Goal: Transaction & Acquisition: Purchase product/service

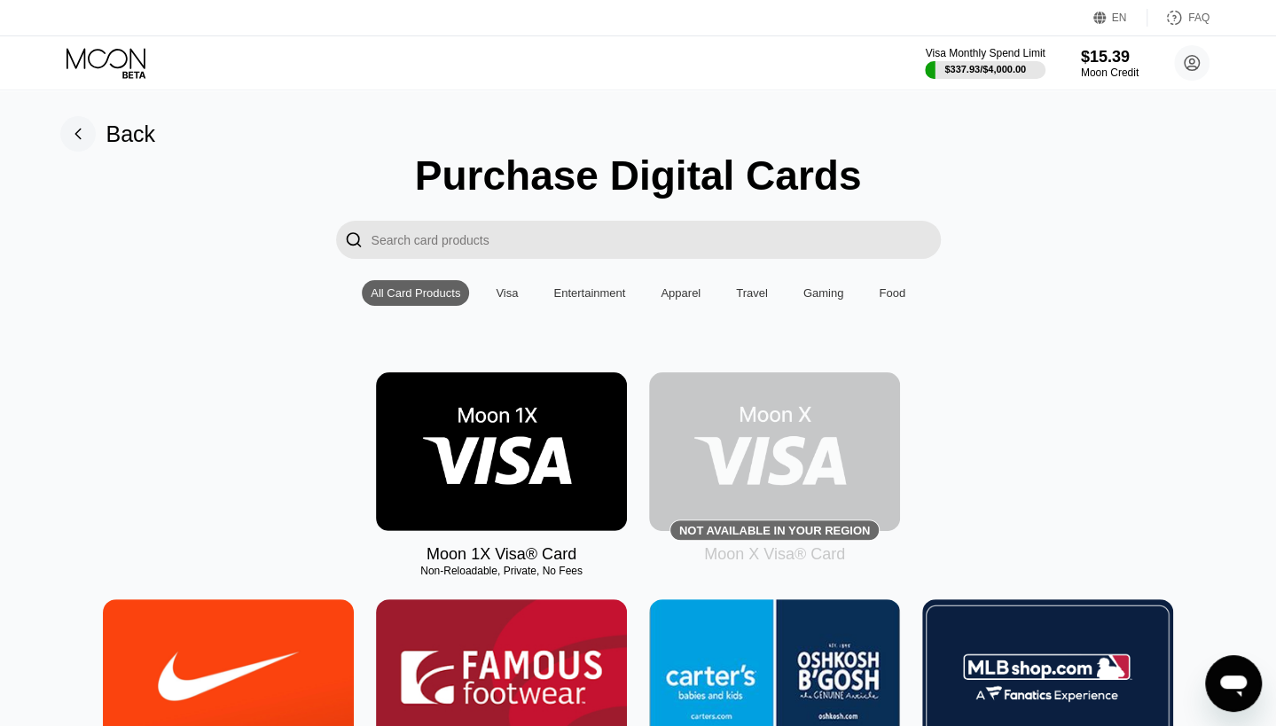
click at [492, 439] on img at bounding box center [501, 451] width 251 height 159
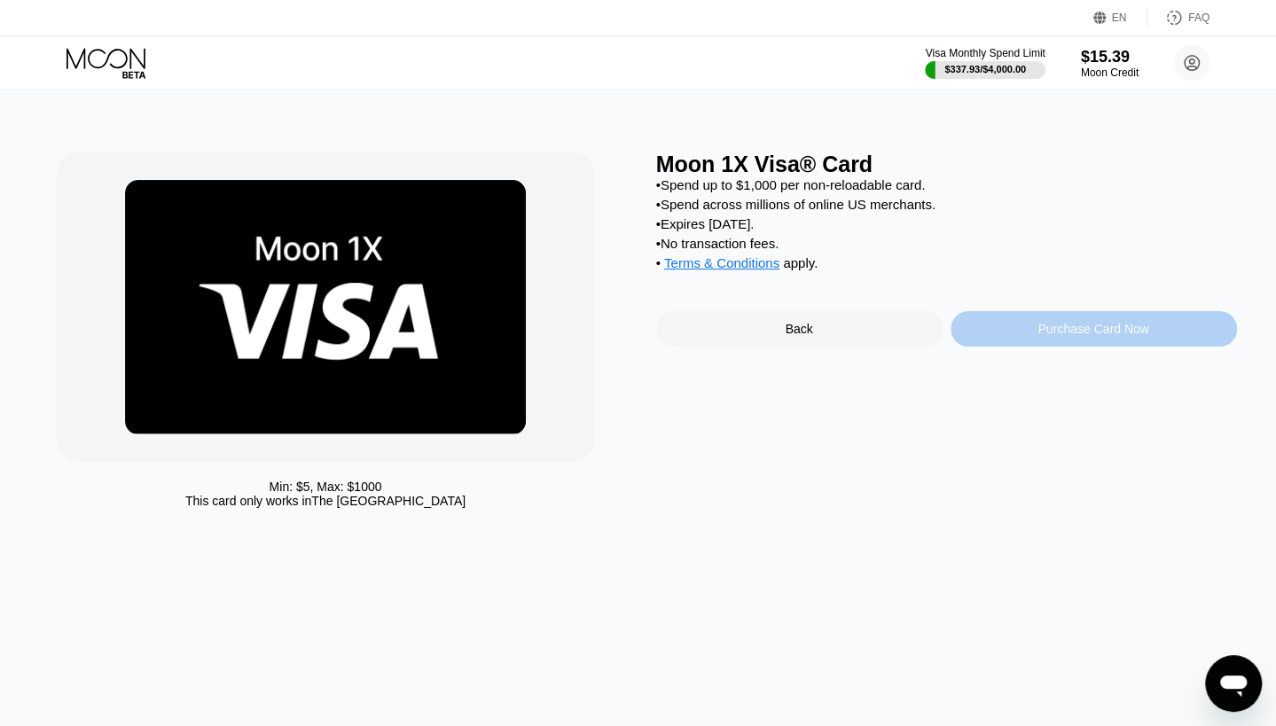
click at [1132, 336] on div "Purchase Card Now" at bounding box center [1093, 329] width 111 height 14
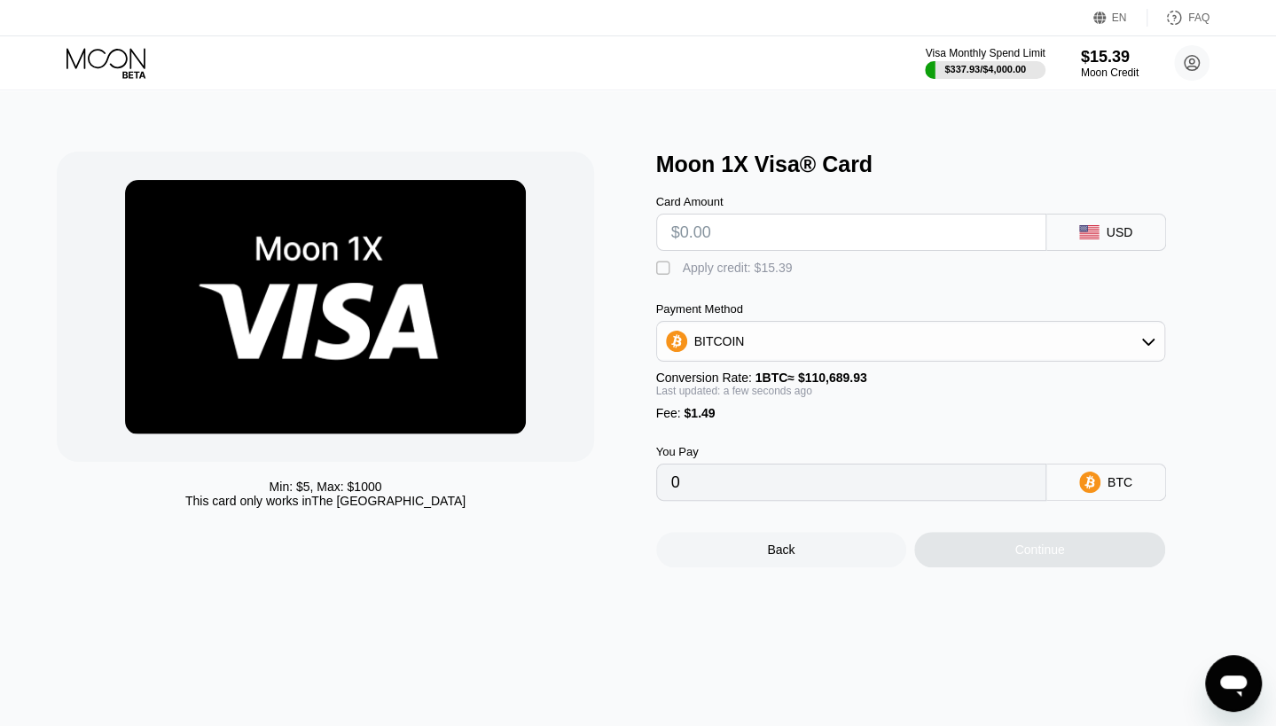
click at [704, 286] on div "Card Amount USD  Apply credit: $15.39 Payment Method BITCOIN Conversion Rate: …" at bounding box center [940, 339] width 568 height 324
click at [704, 272] on div "Apply credit: $15.39" at bounding box center [738, 268] width 110 height 14
click at [748, 345] on div "BITCOIN" at bounding box center [910, 341] width 507 height 35
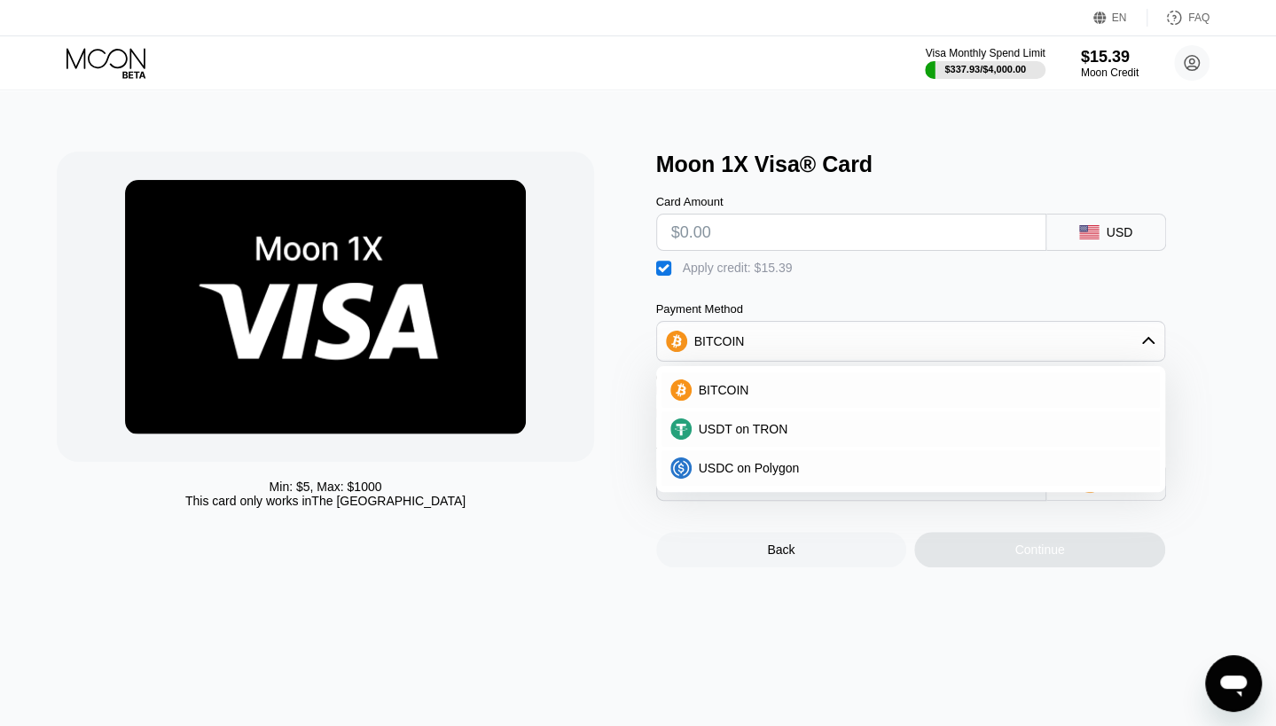
click at [748, 345] on div "BITCOIN" at bounding box center [910, 341] width 507 height 35
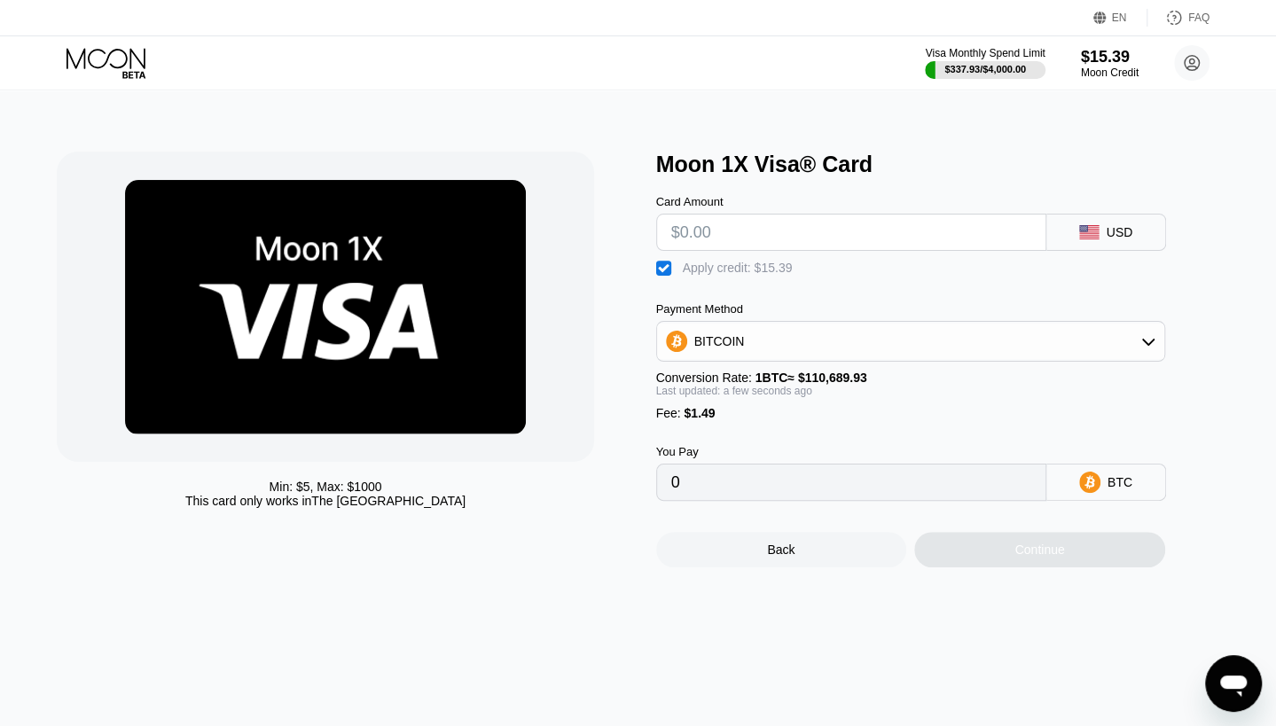
click at [748, 346] on div "BITCOIN" at bounding box center [910, 341] width 507 height 35
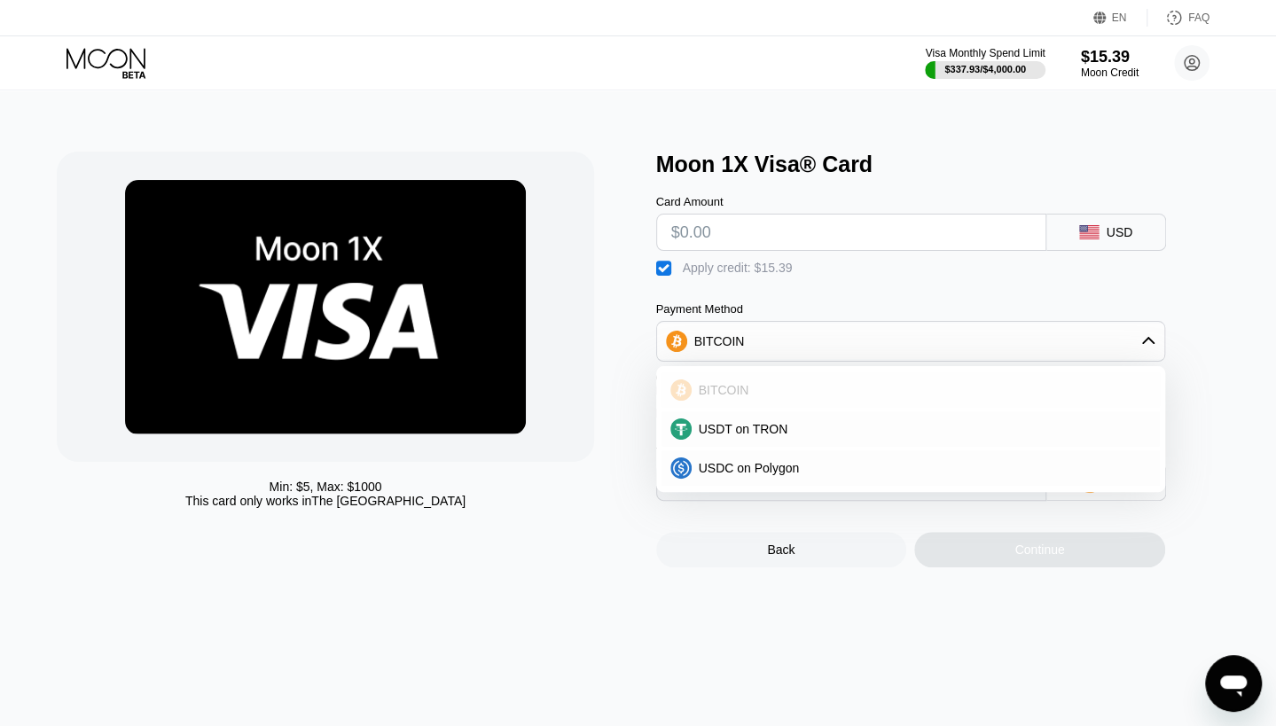
click at [748, 391] on div "BITCOIN" at bounding box center [921, 390] width 459 height 14
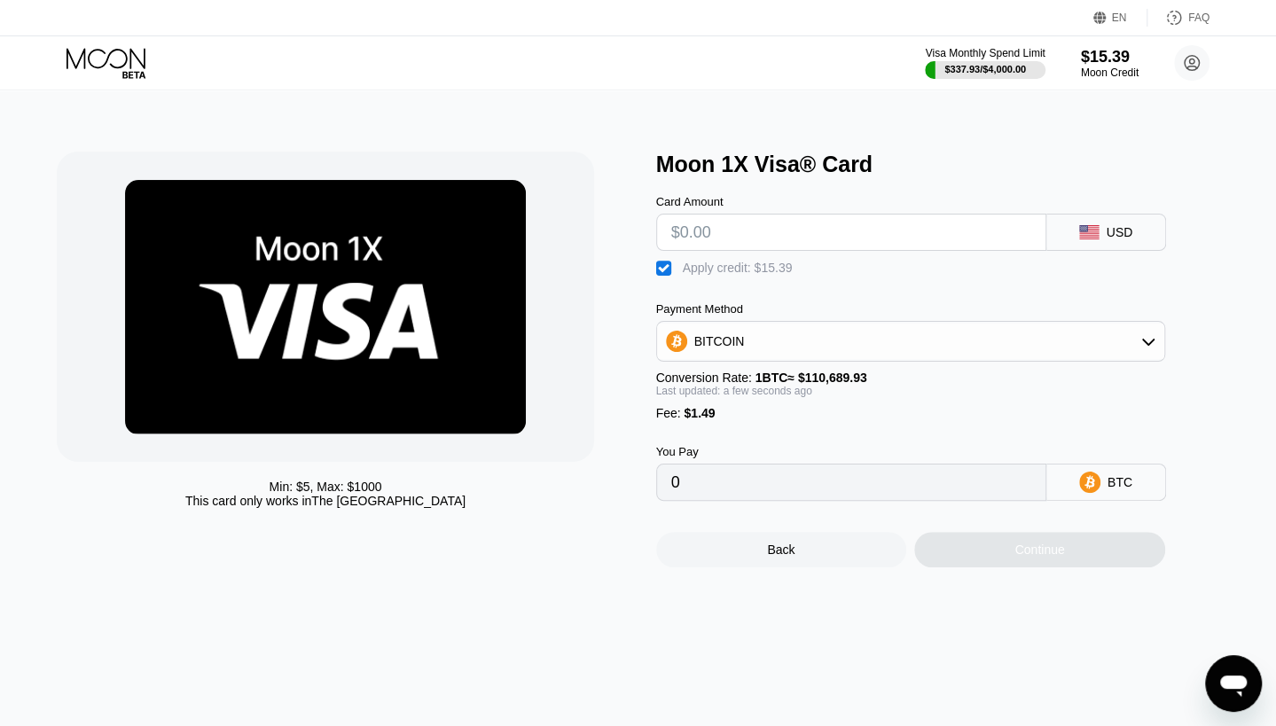
click at [805, 231] on input "text" at bounding box center [851, 232] width 360 height 35
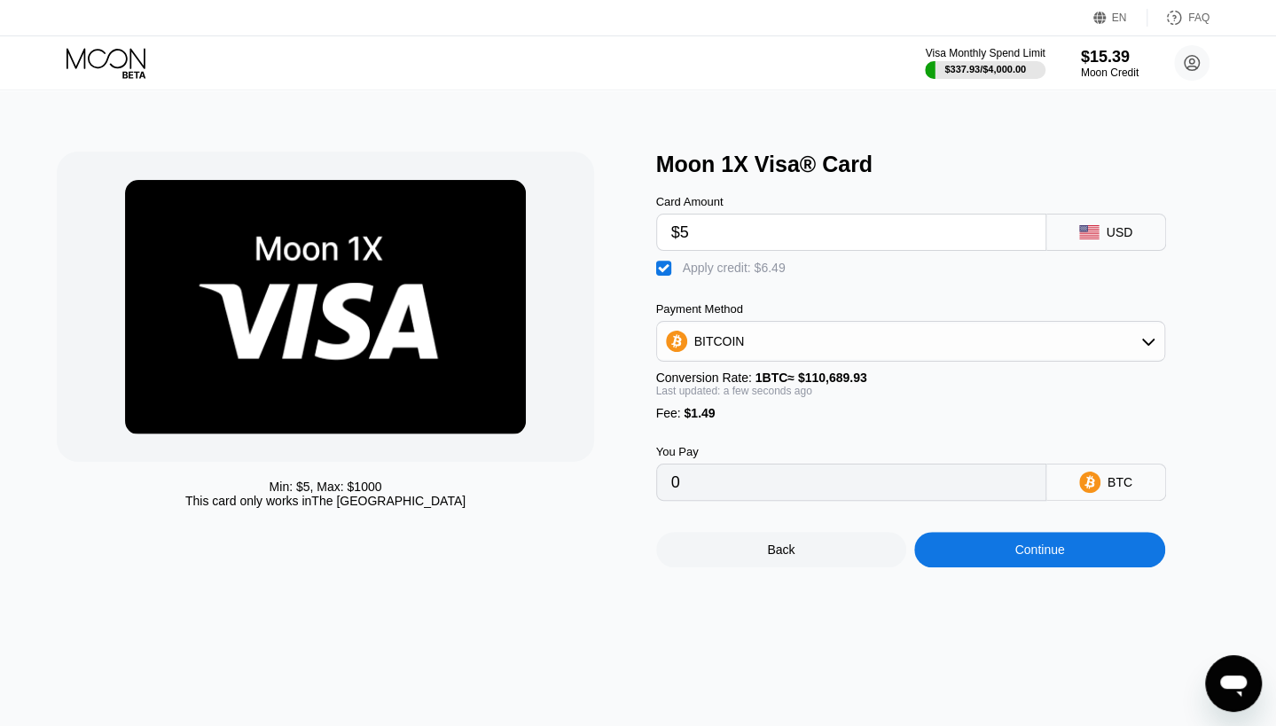
type input "$5"
click at [1030, 568] on div "Continue" at bounding box center [1039, 549] width 251 height 35
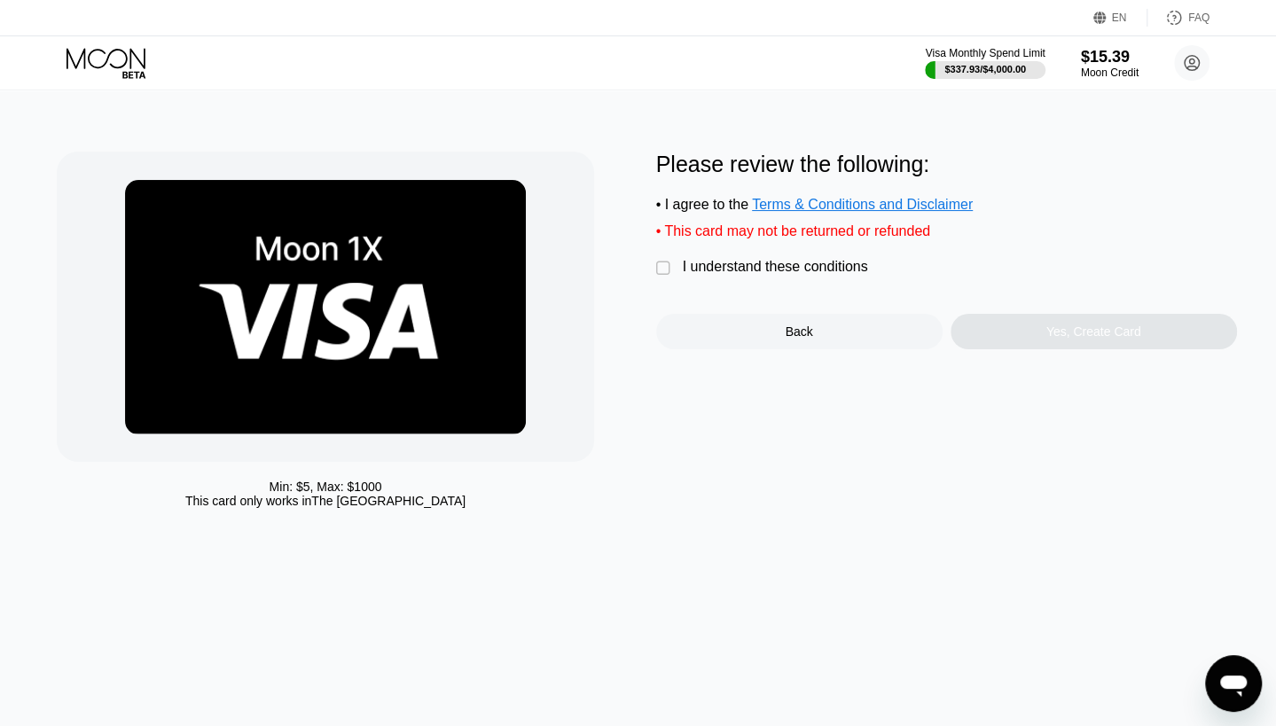
click at [789, 275] on div "I understand these conditions" at bounding box center [775, 267] width 185 height 16
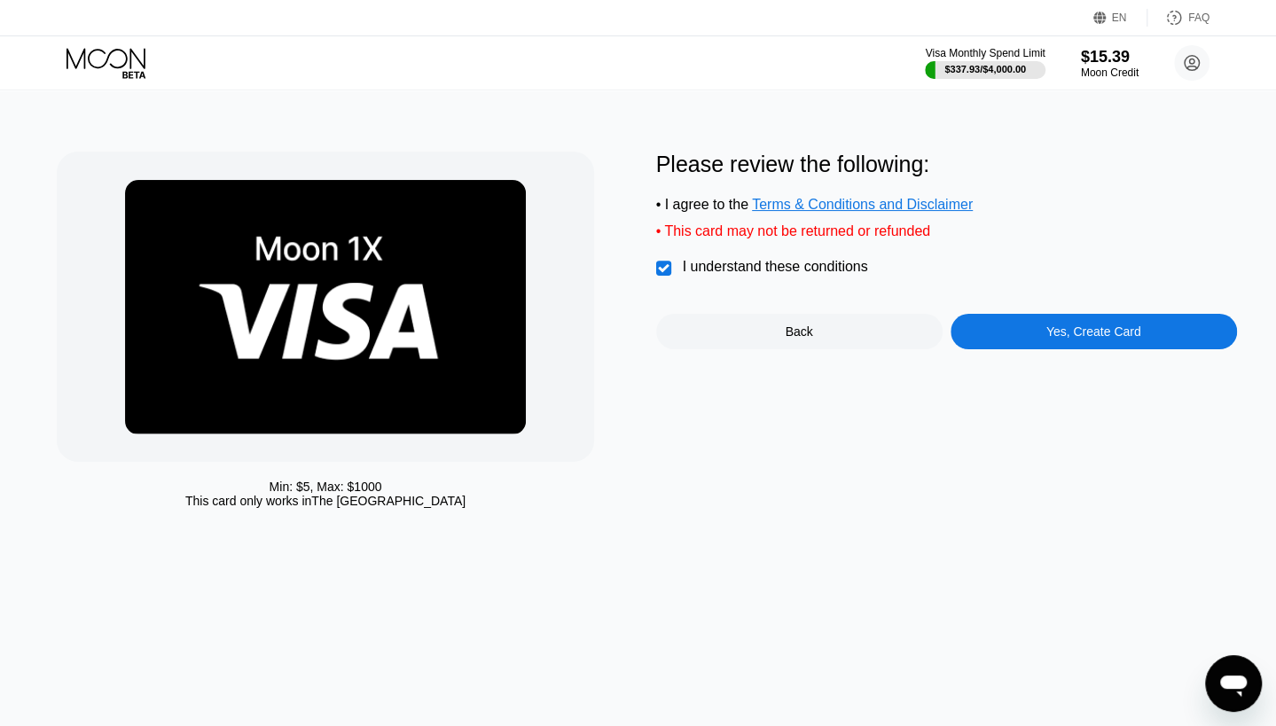
click at [1096, 339] on div "Yes, Create Card" at bounding box center [1093, 332] width 95 height 14
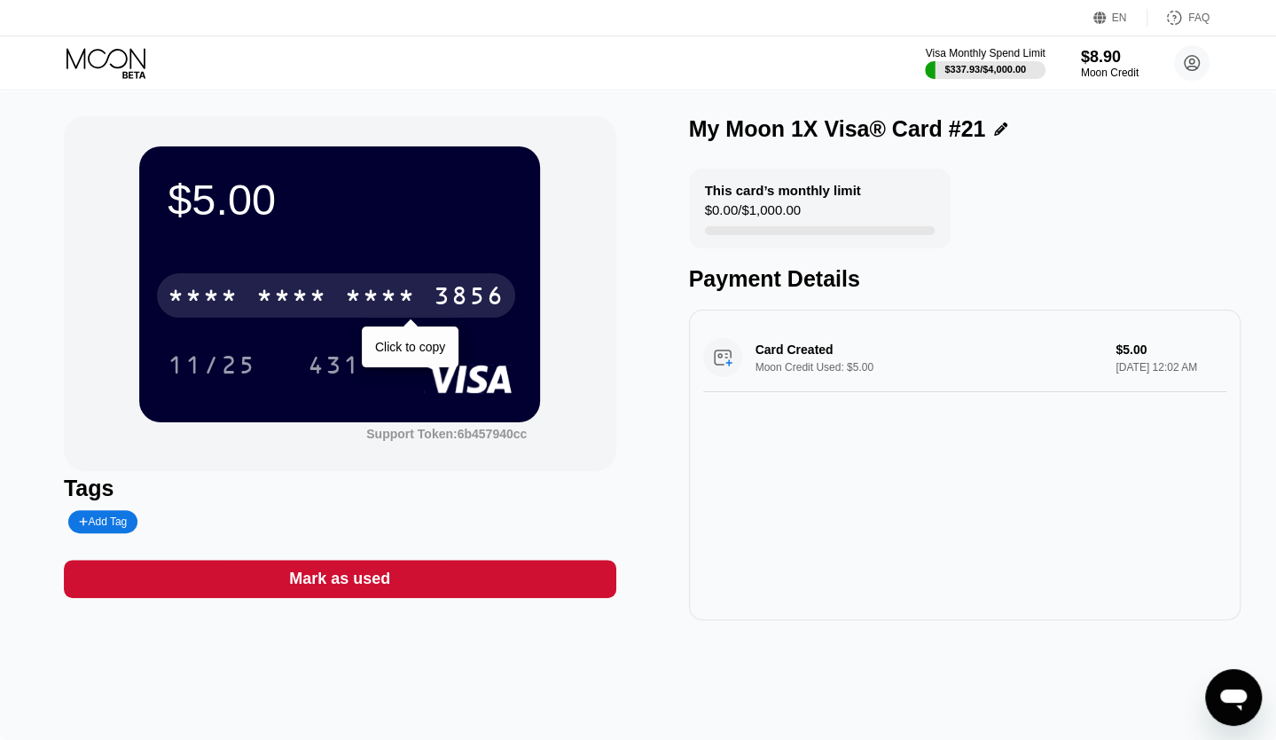
click at [351, 291] on div "* * * *" at bounding box center [380, 298] width 71 height 28
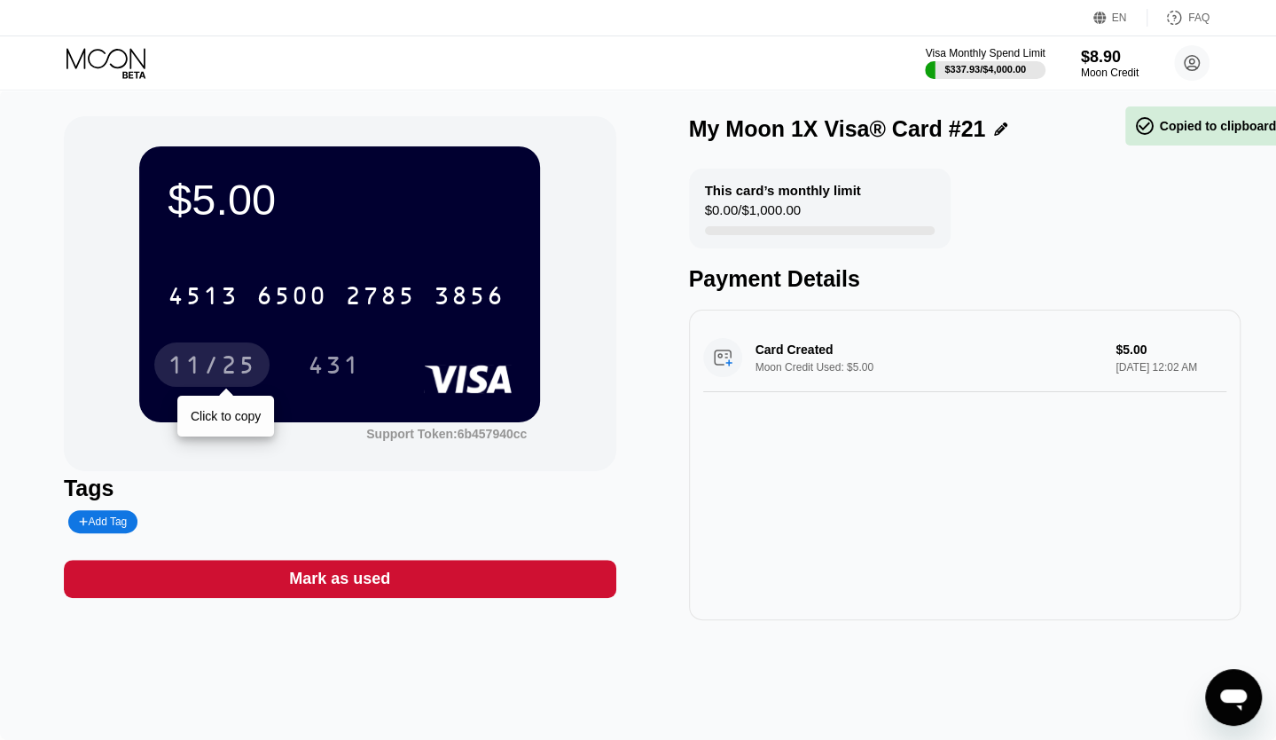
click at [209, 375] on div "11/25" at bounding box center [212, 367] width 89 height 28
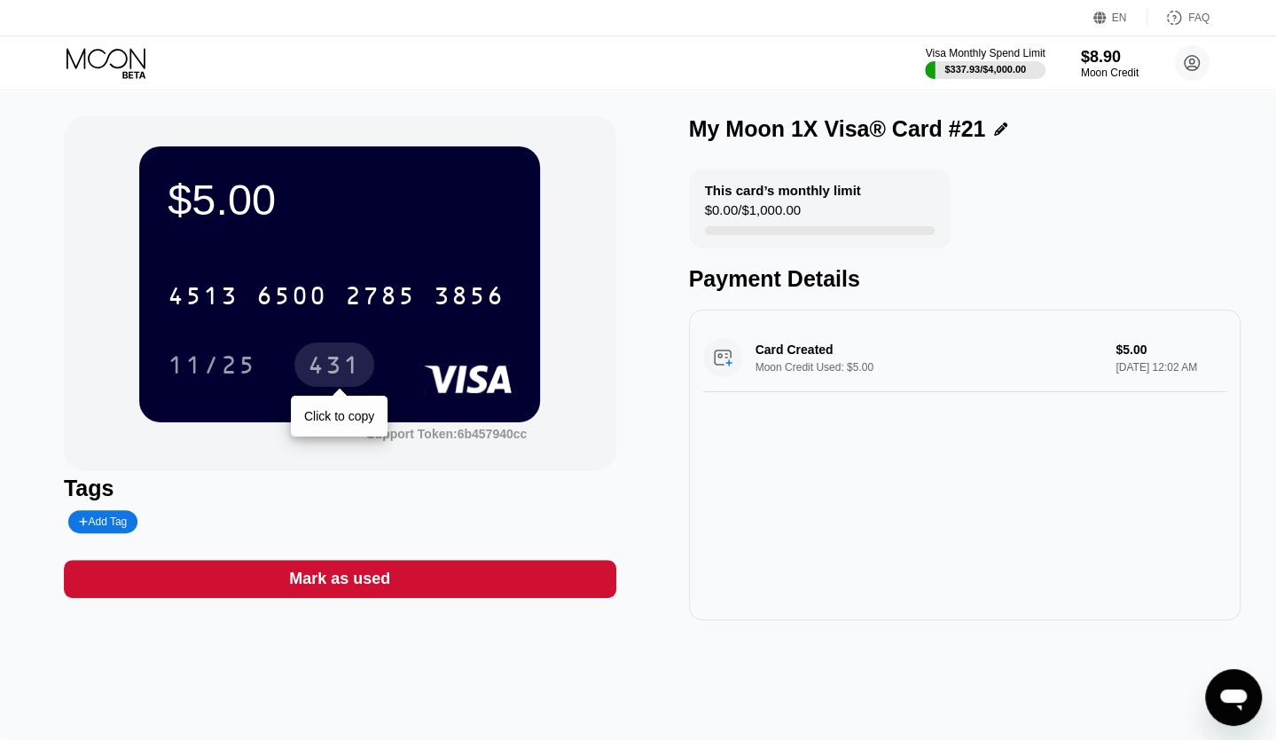
click at [313, 372] on div "431" at bounding box center [334, 367] width 53 height 28
drag, startPoint x: 1211, startPoint y: 132, endPoint x: 1188, endPoint y: 132, distance: 23.1
click at [1212, 132] on div "My Moon 1X Visa® Card #21" at bounding box center [965, 129] width 552 height 26
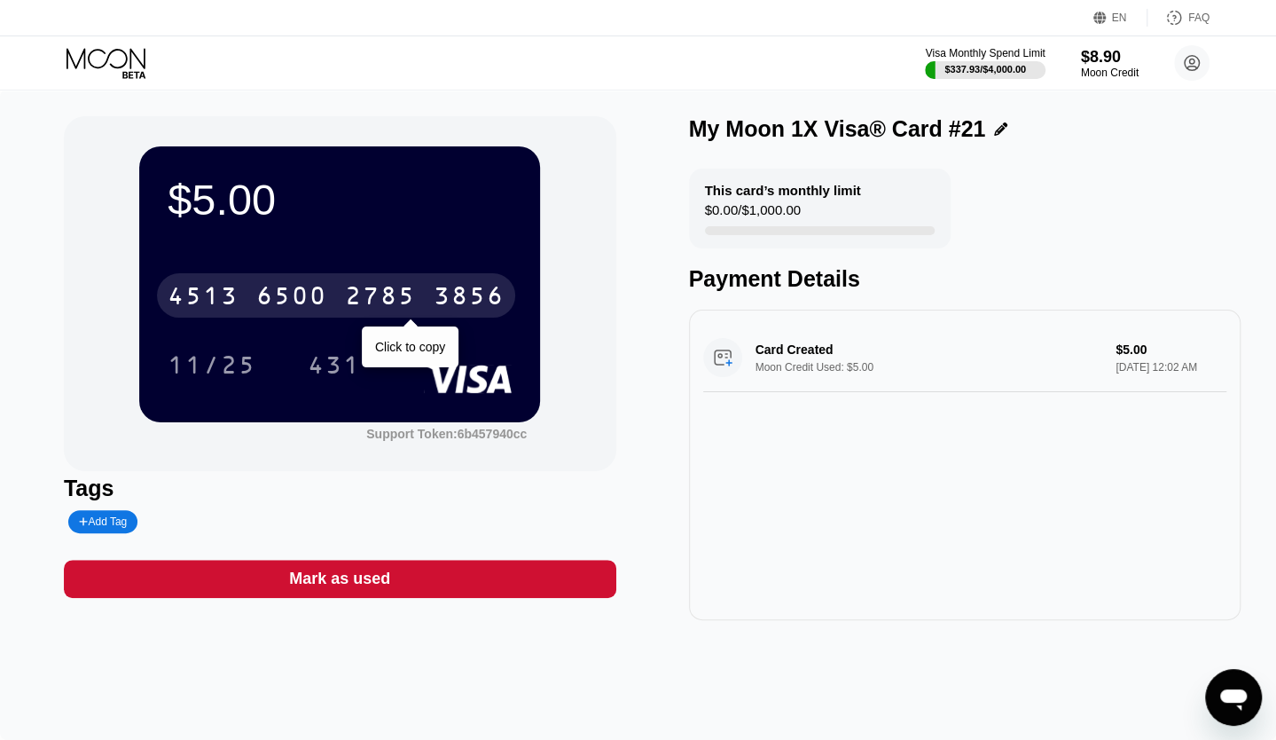
click at [386, 297] on div "2785" at bounding box center [380, 298] width 71 height 28
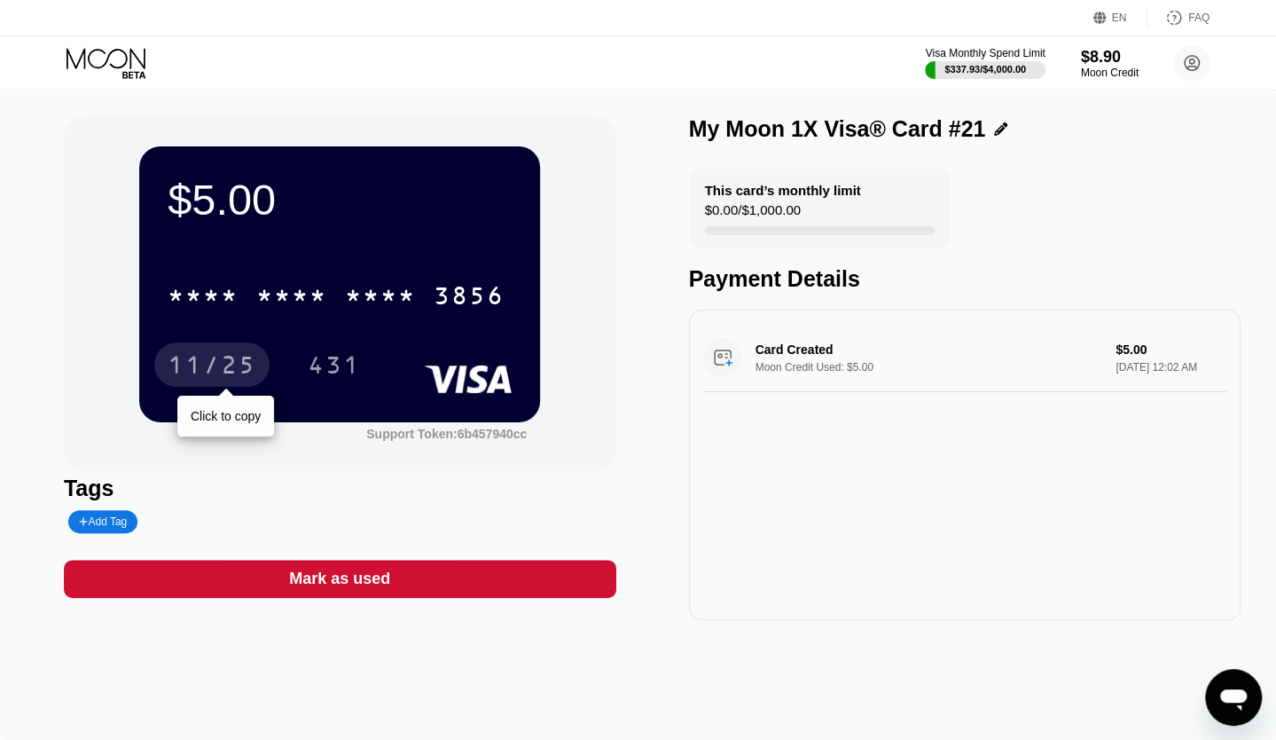
click at [238, 368] on div "11/25" at bounding box center [212, 367] width 89 height 28
click at [326, 368] on div "431" at bounding box center [334, 367] width 53 height 28
